Goal: Register for event/course

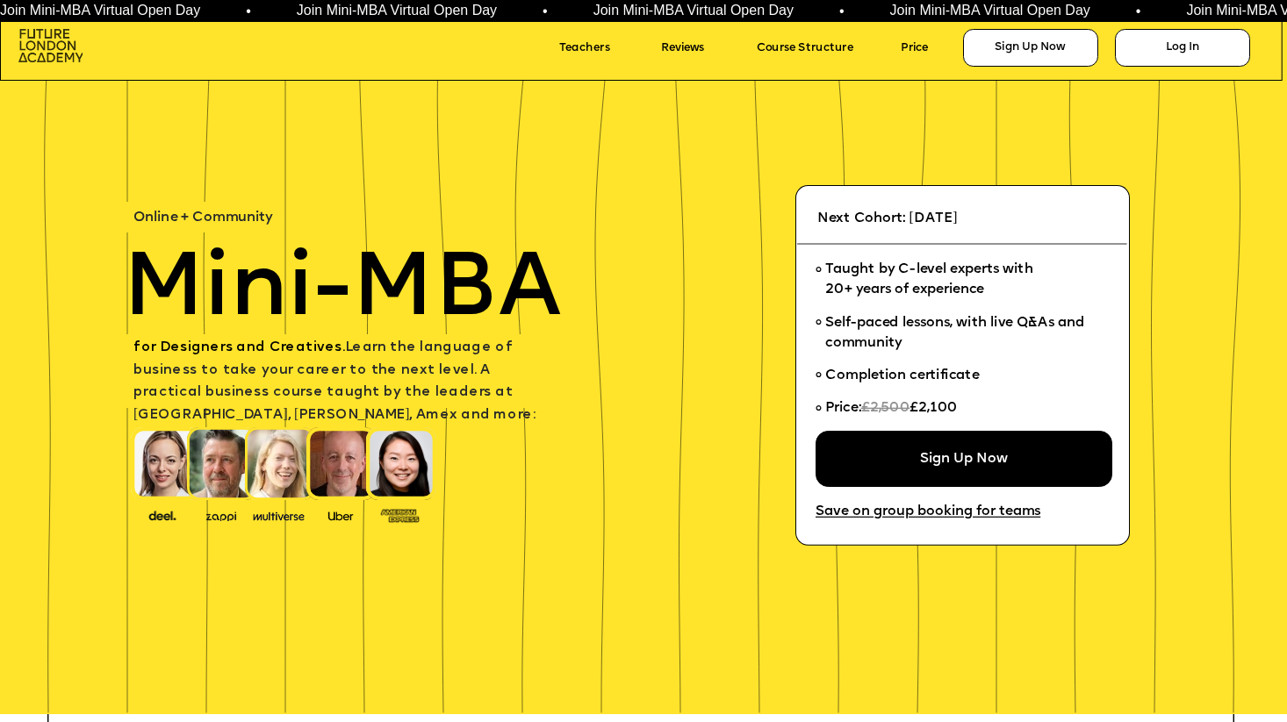
click at [34, 50] on img at bounding box center [50, 45] width 64 height 32
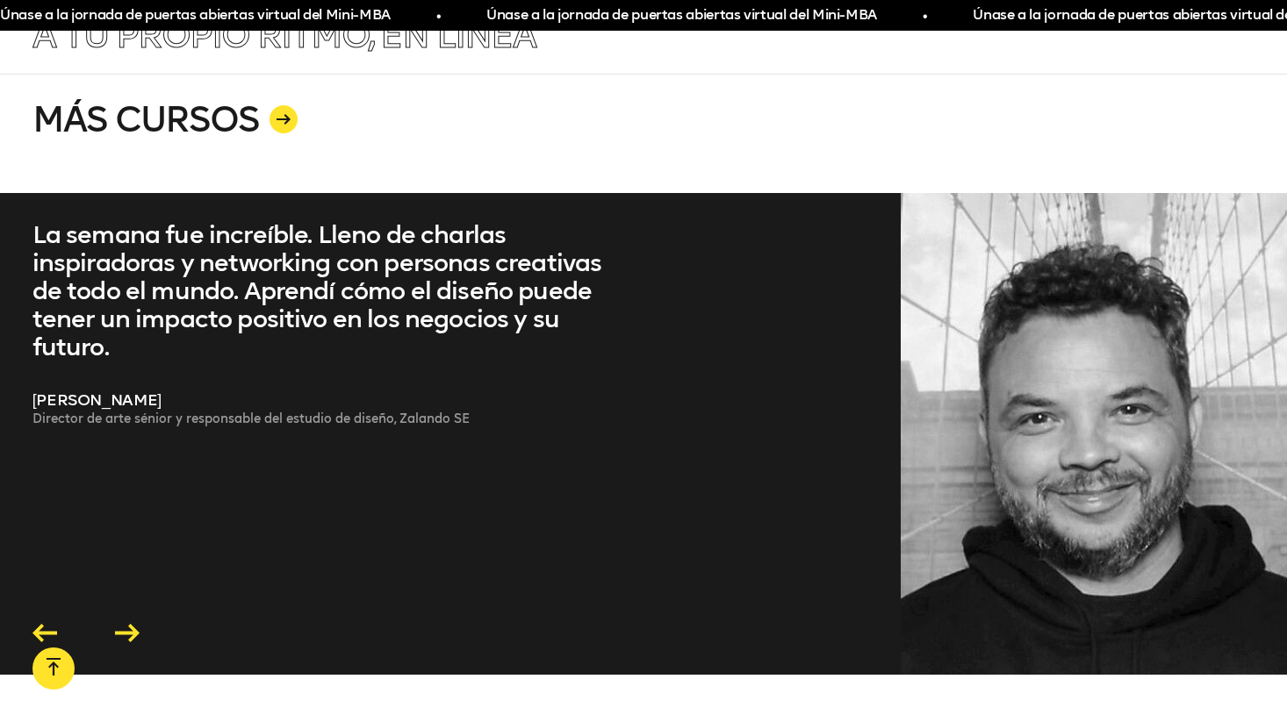
scroll to position [3645, 0]
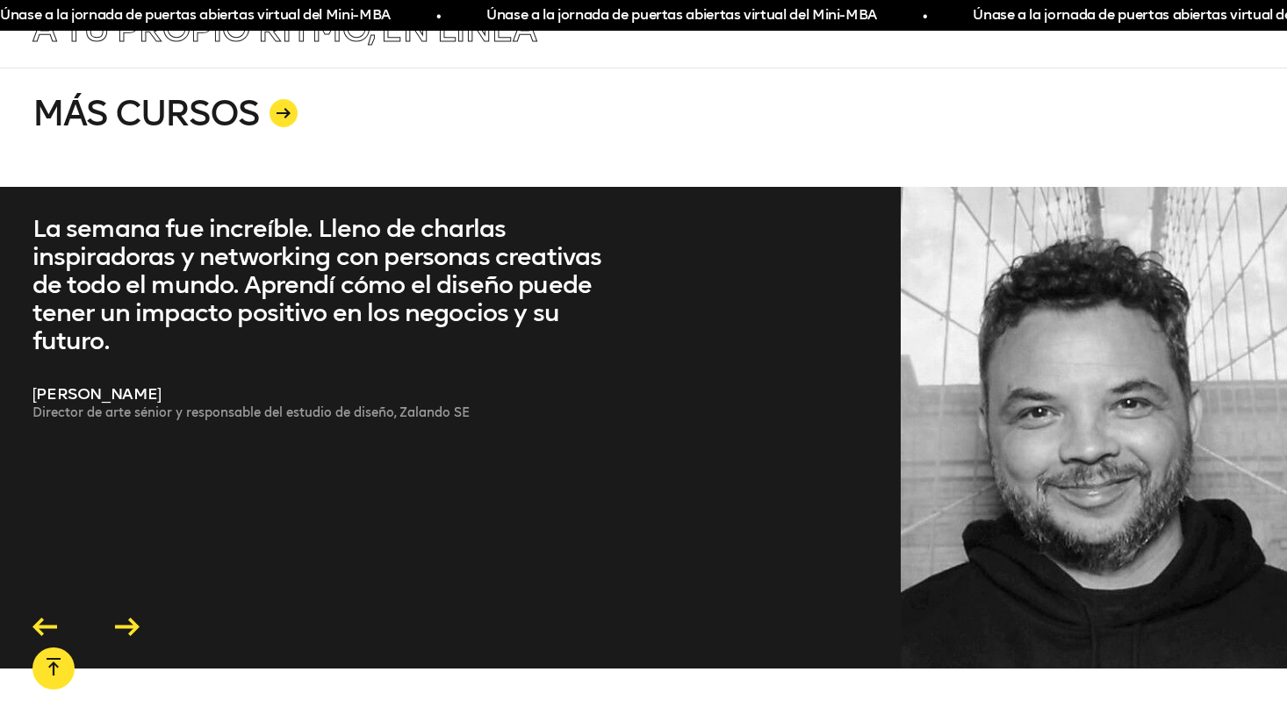
click at [132, 619] on icon at bounding box center [127, 628] width 25 height 18
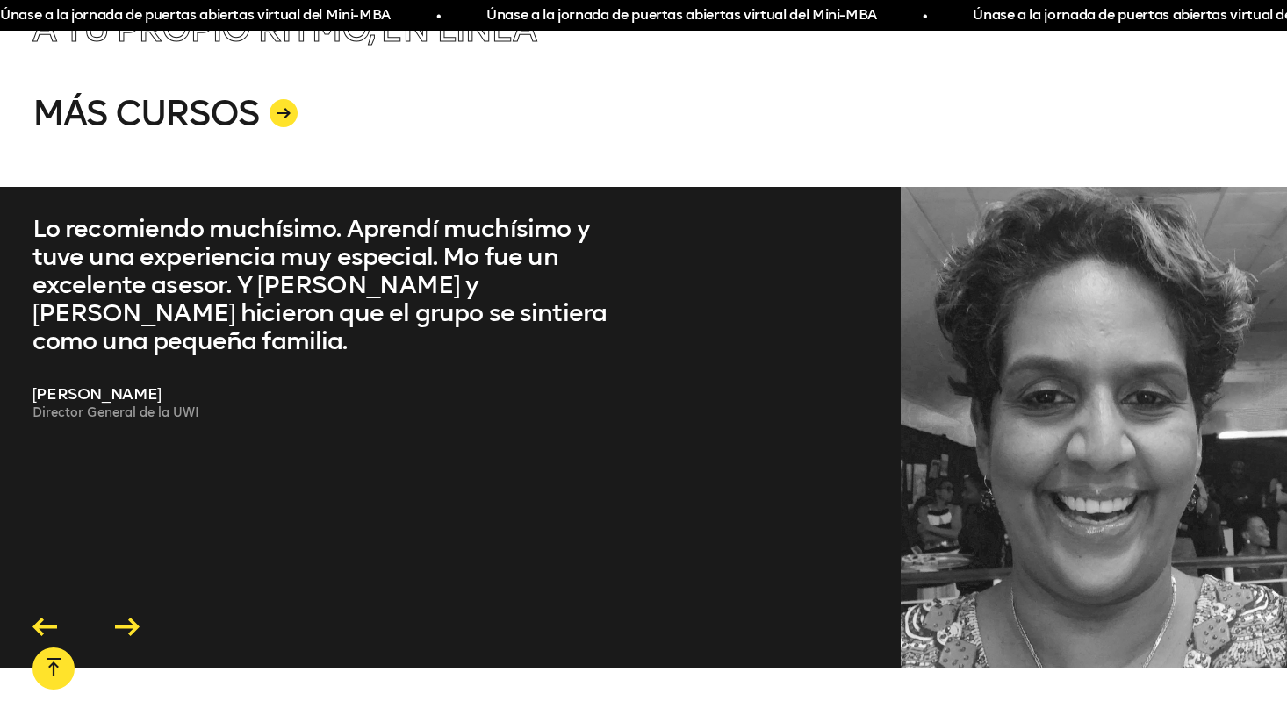
click at [127, 619] on icon at bounding box center [127, 628] width 25 height 18
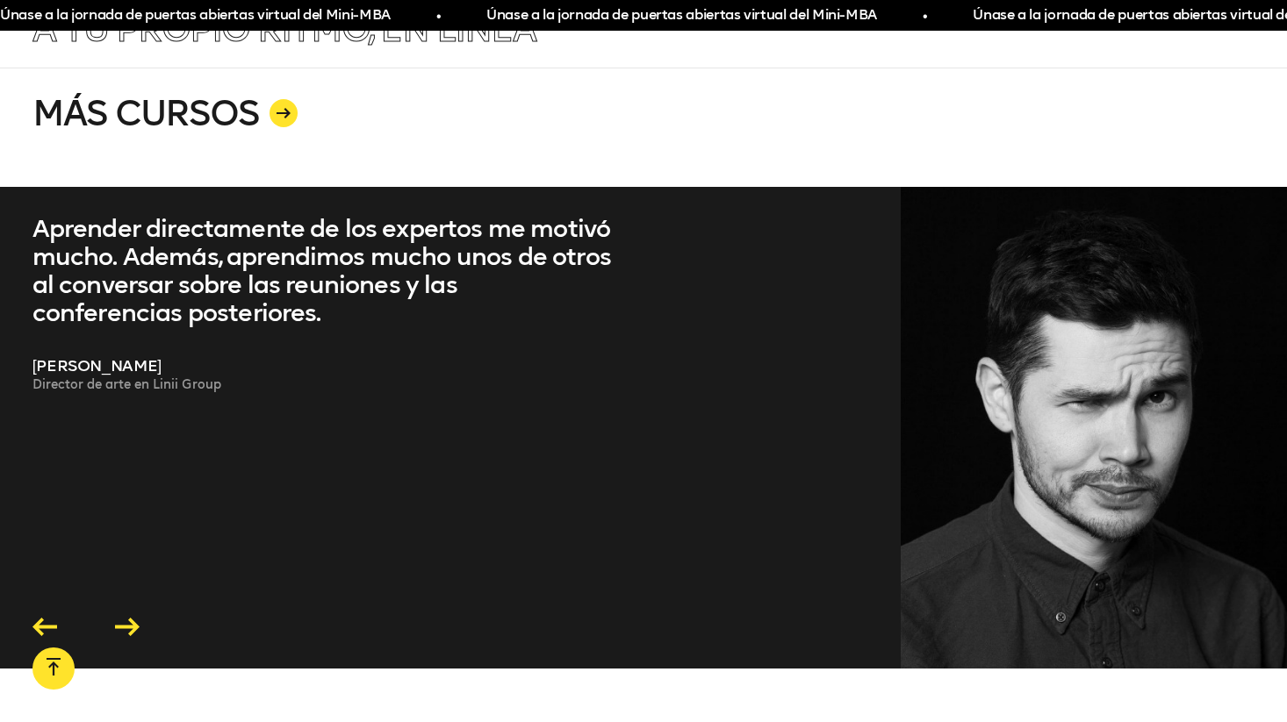
click at [127, 619] on icon at bounding box center [127, 628] width 25 height 18
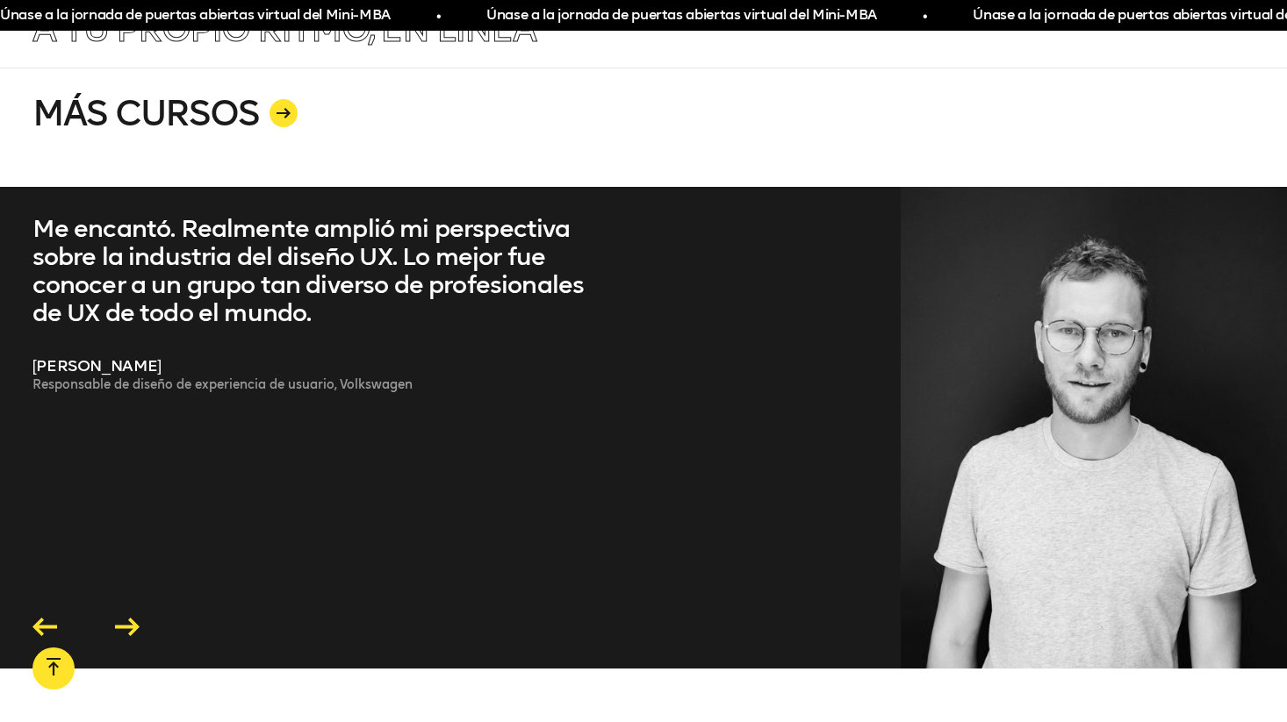
click at [127, 619] on icon at bounding box center [127, 628] width 25 height 18
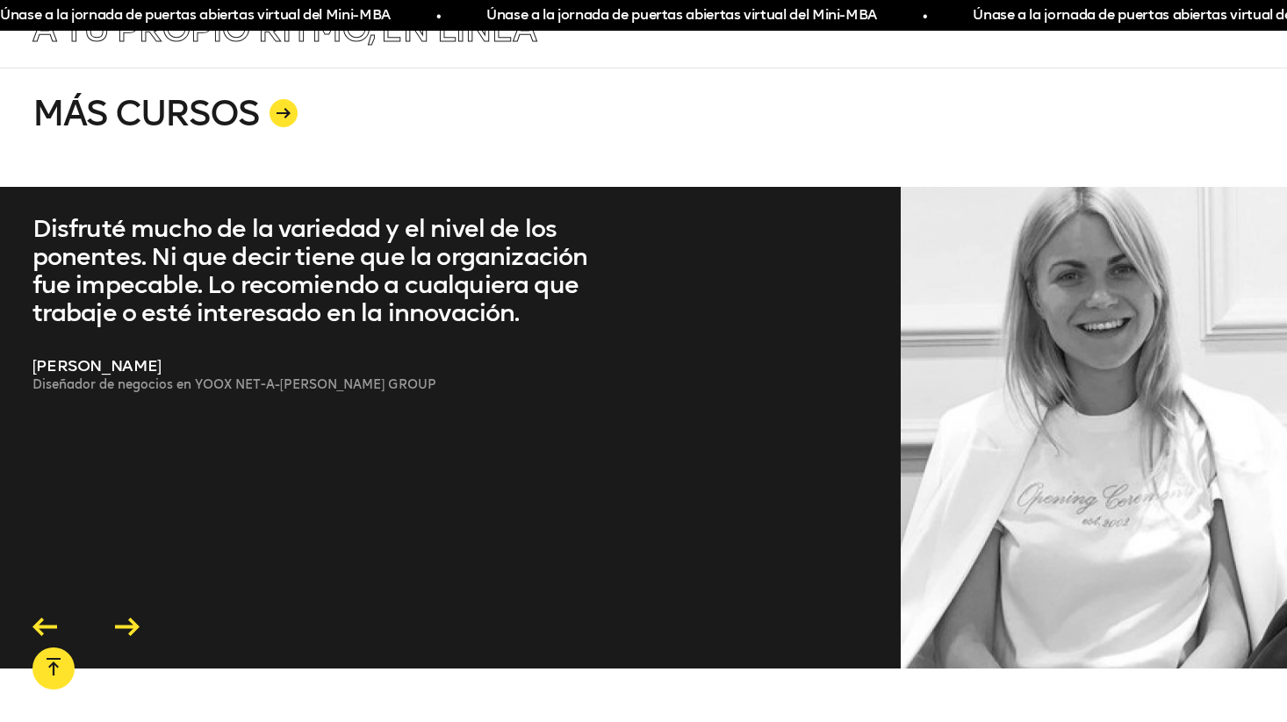
click at [126, 618] on icon at bounding box center [127, 627] width 25 height 18
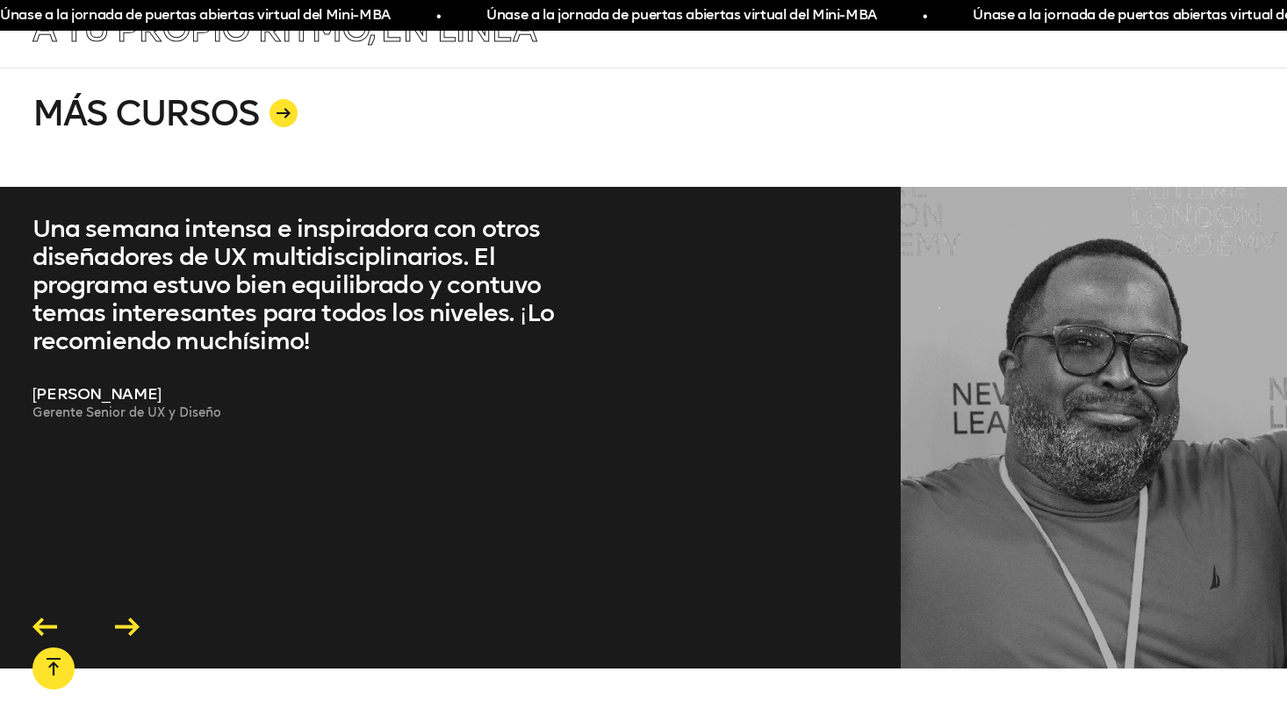
click at [126, 618] on icon at bounding box center [127, 627] width 25 height 18
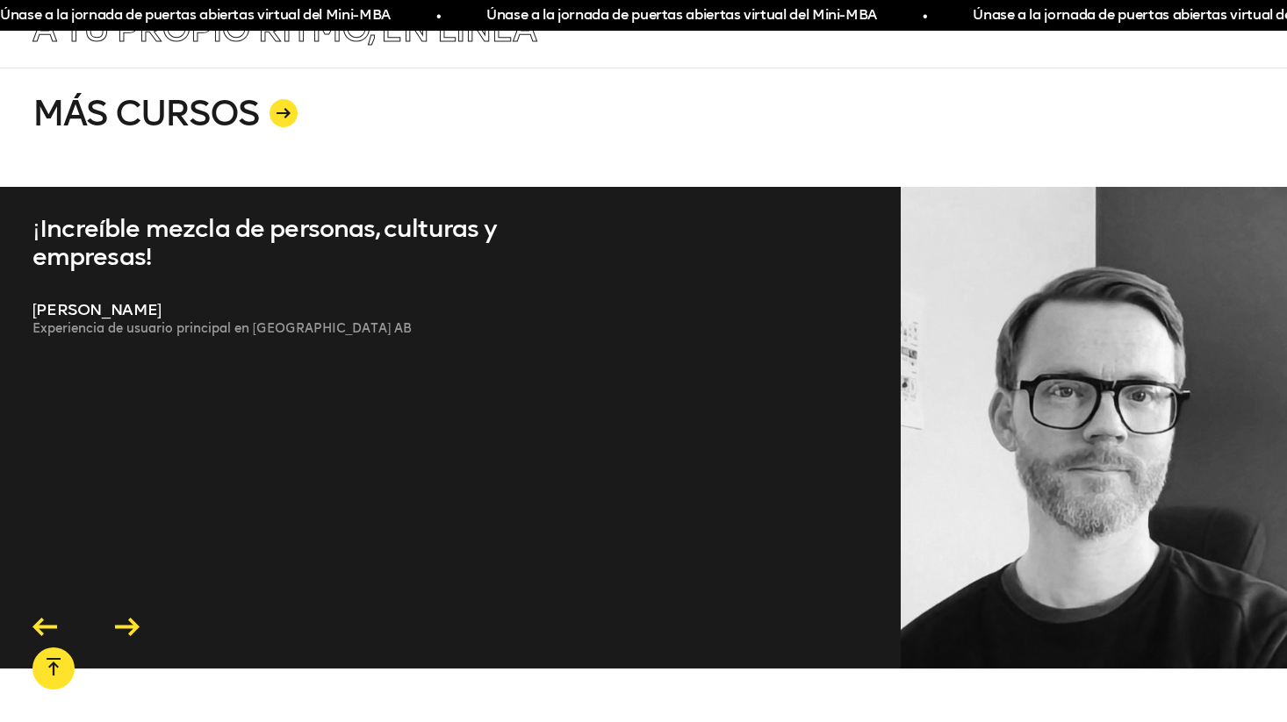
click at [126, 618] on icon at bounding box center [127, 627] width 25 height 18
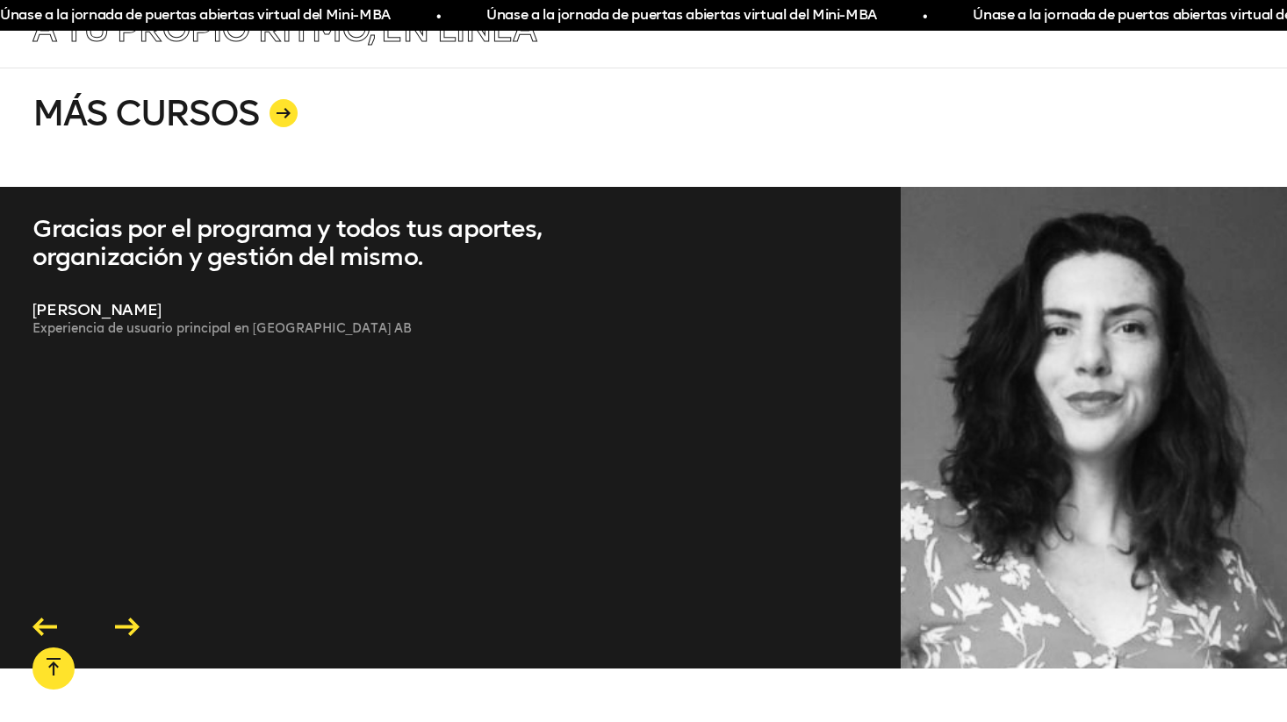
click at [126, 618] on icon at bounding box center [127, 627] width 25 height 18
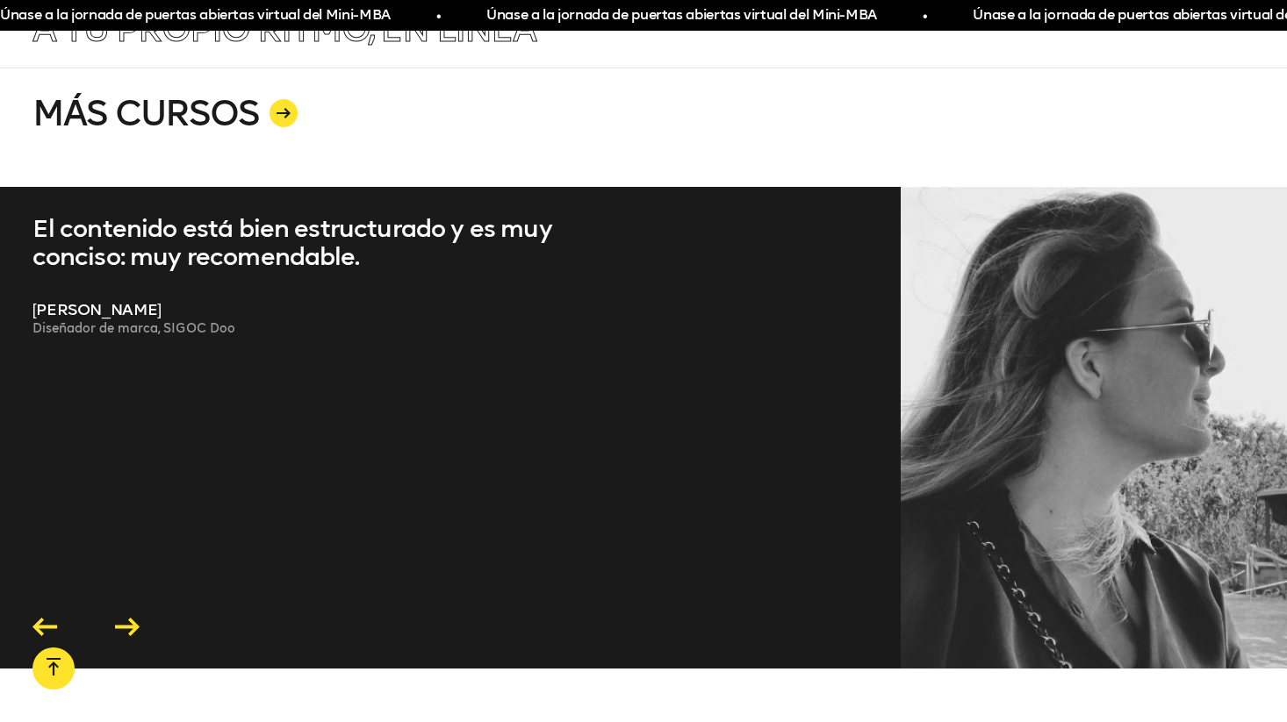
click at [126, 618] on icon at bounding box center [127, 627] width 25 height 18
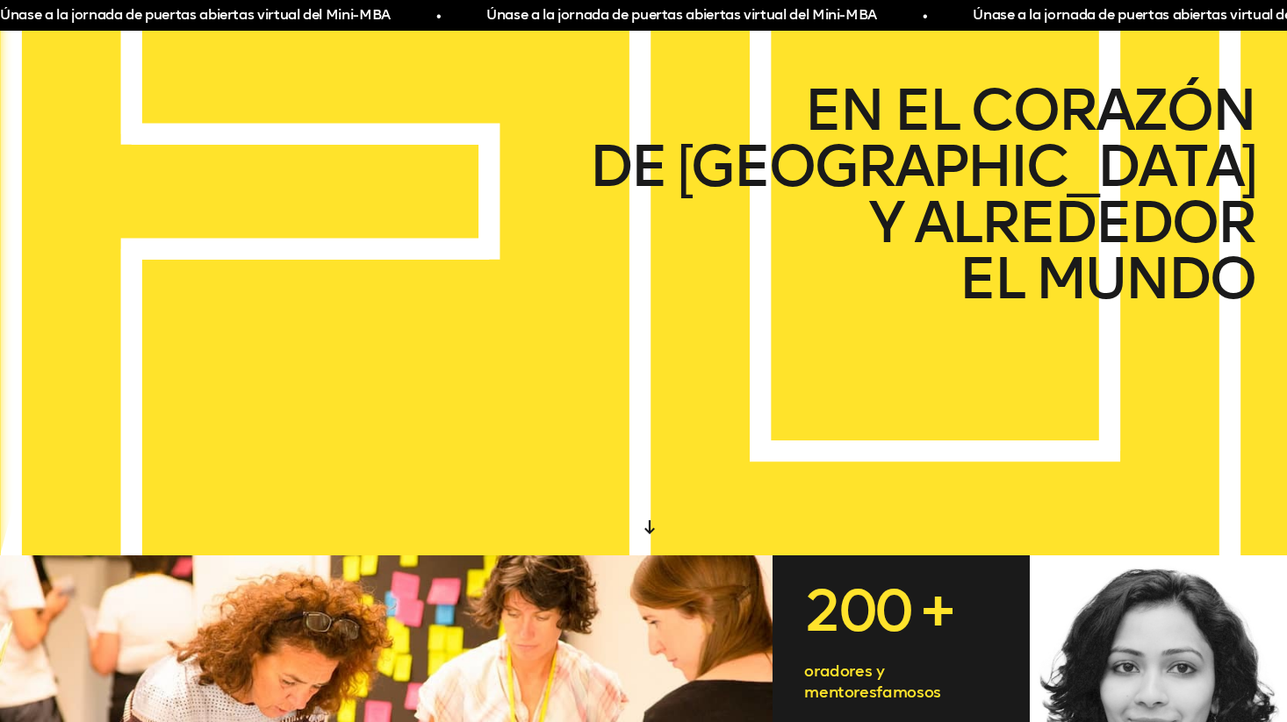
scroll to position [0, 0]
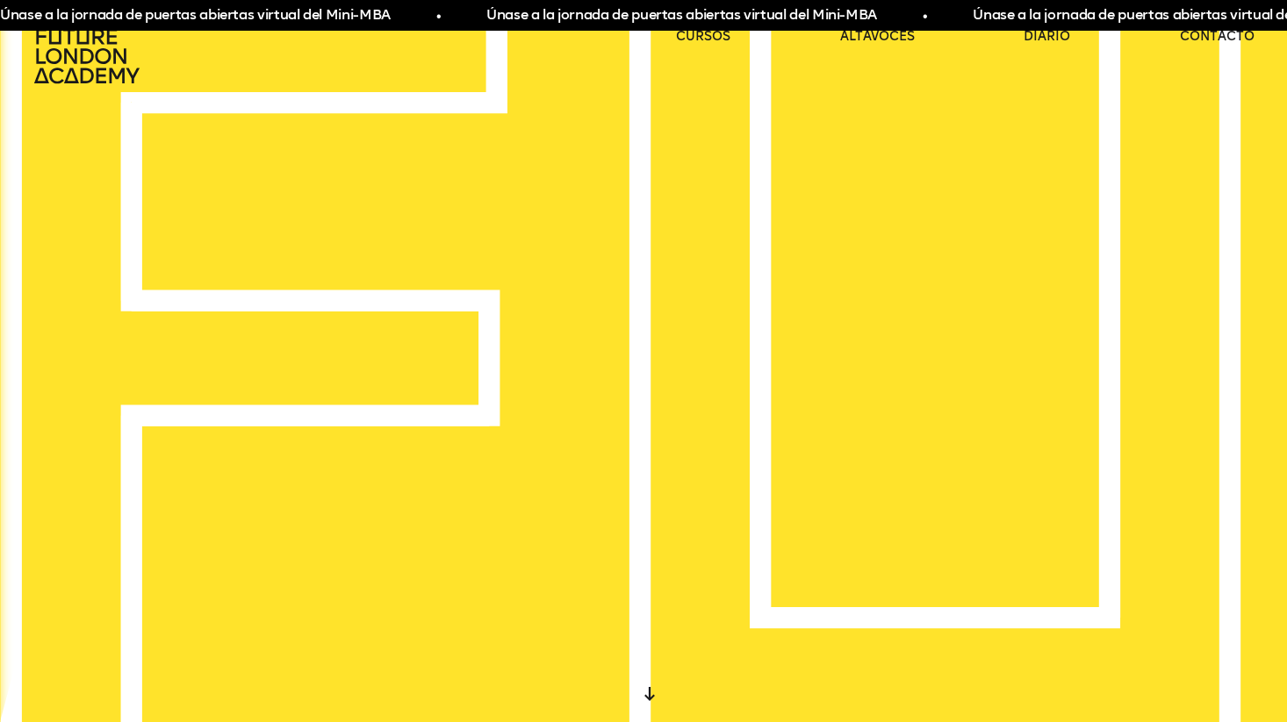
click at [79, 49] on icon at bounding box center [88, 56] width 112 height 56
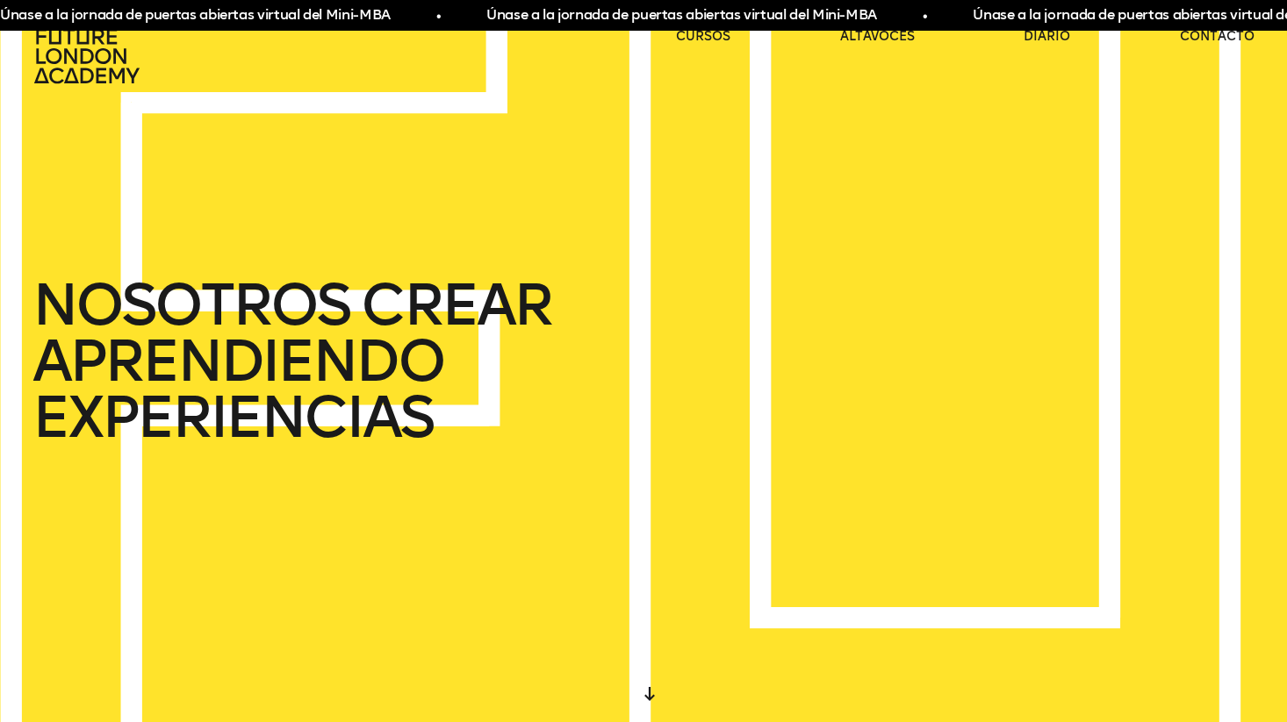
click at [79, 49] on icon at bounding box center [88, 56] width 112 height 56
click at [241, 308] on font "NOSOTROS" at bounding box center [190, 304] width 317 height 69
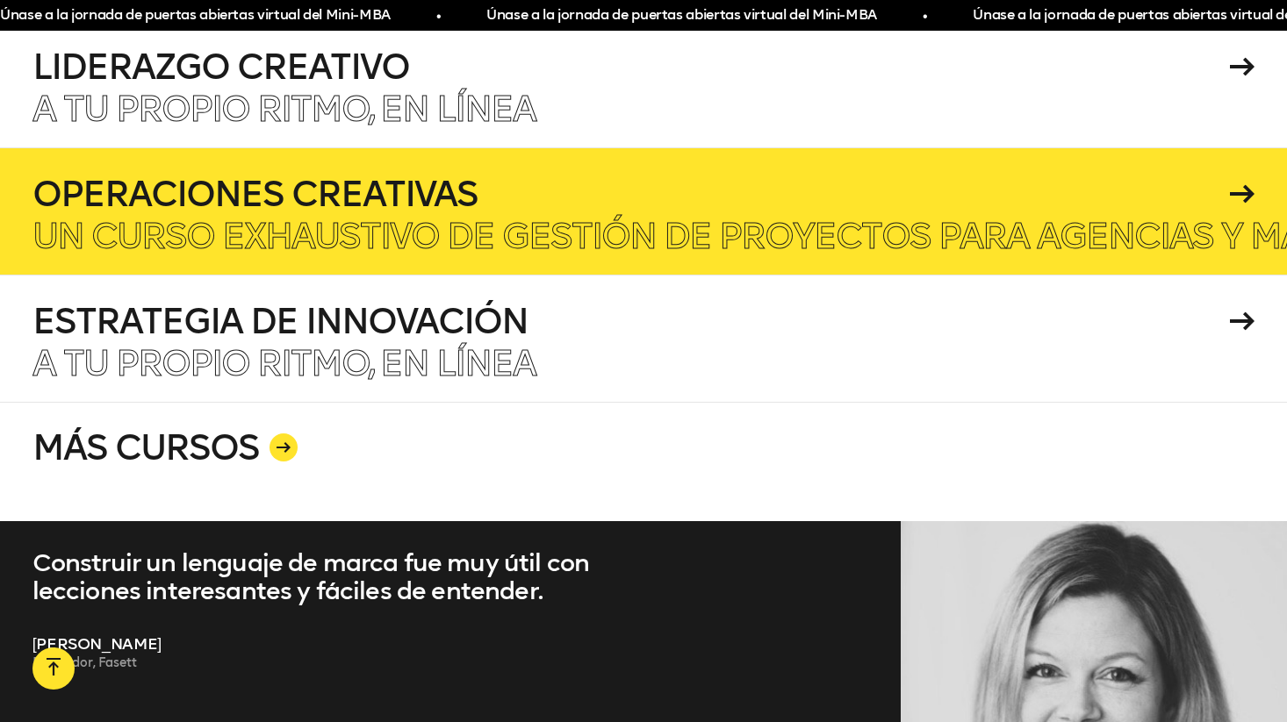
scroll to position [3311, 0]
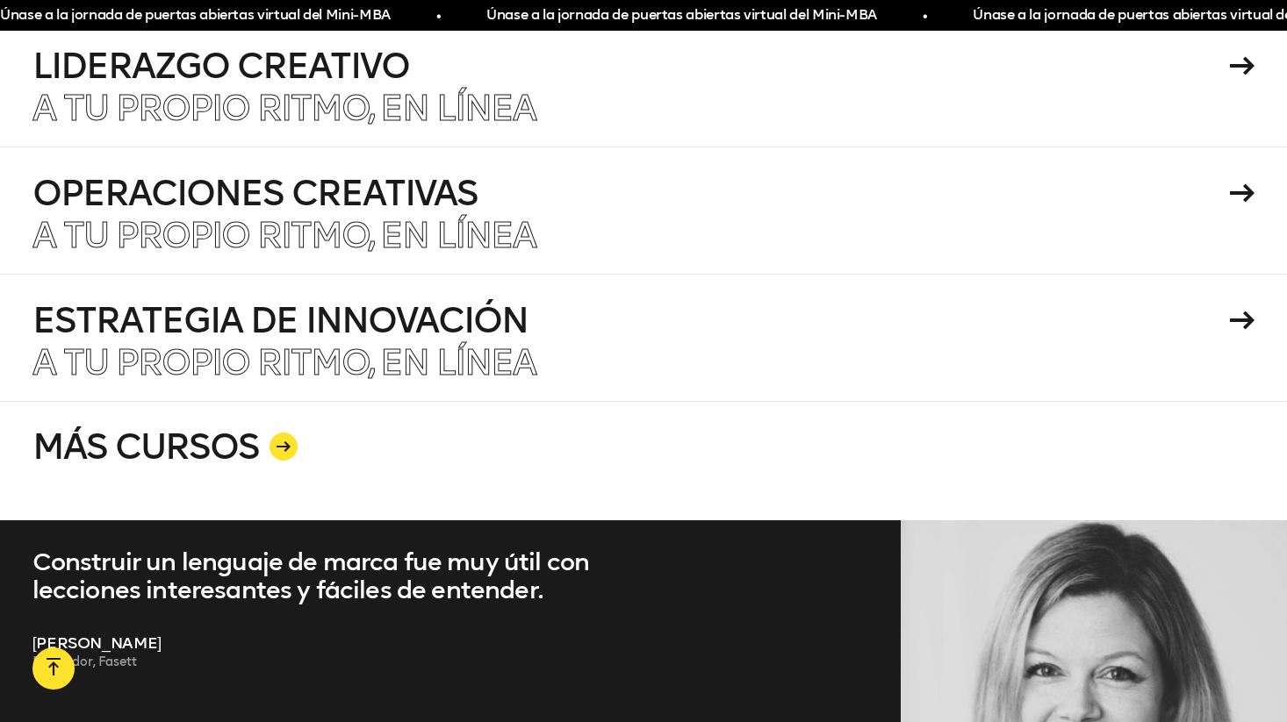
click at [284, 441] on icon at bounding box center [283, 446] width 14 height 11
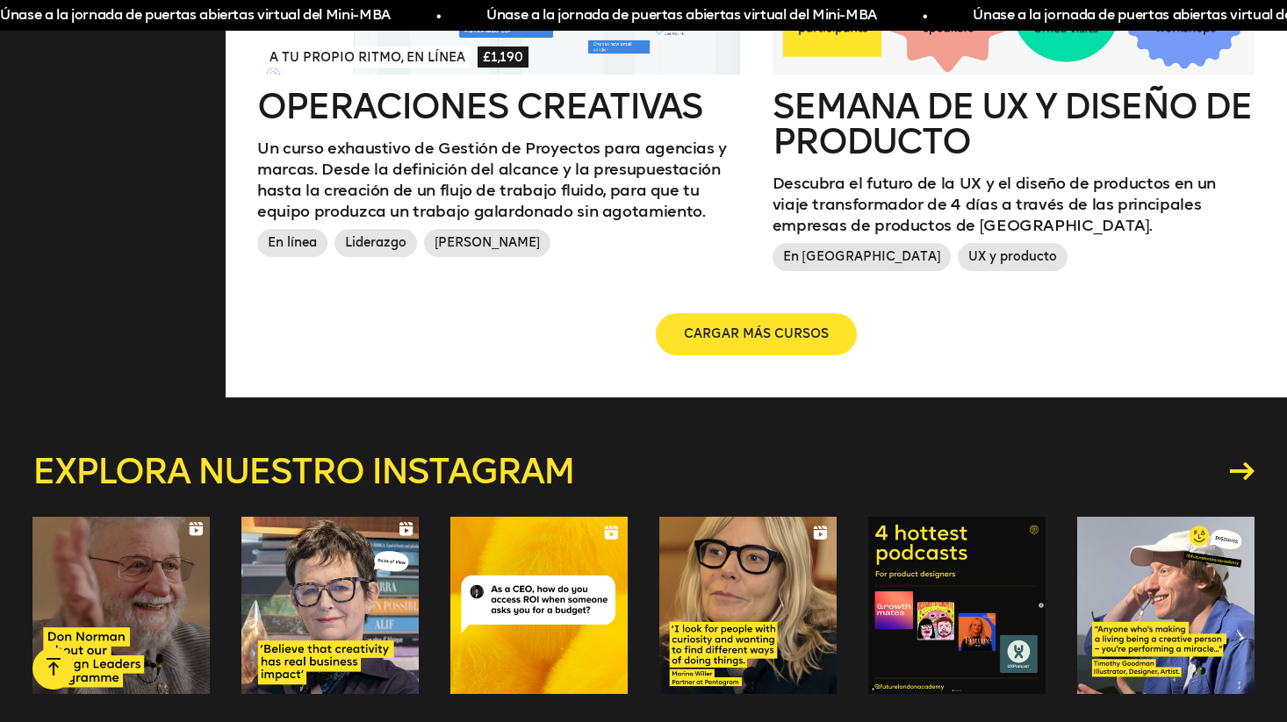
scroll to position [2301, 0]
